Goal: Information Seeking & Learning: Learn about a topic

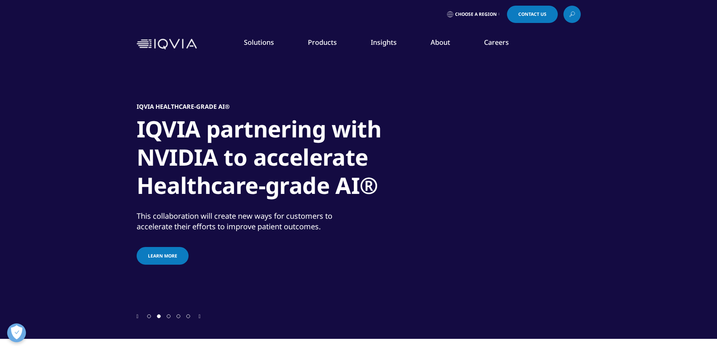
click at [572, 15] on icon at bounding box center [572, 14] width 6 height 10
